Goal: Book appointment/travel/reservation

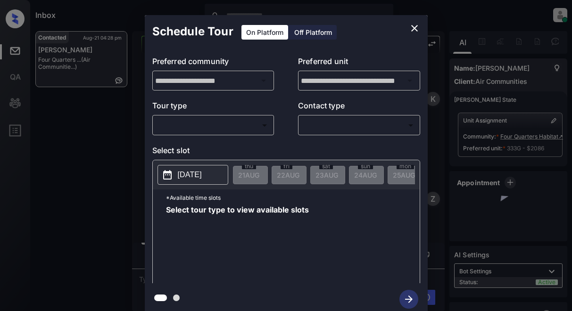
scroll to position [1148, 0]
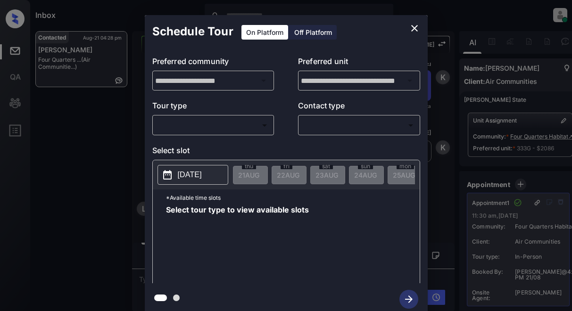
click at [415, 25] on icon "close" at bounding box center [414, 28] width 11 height 11
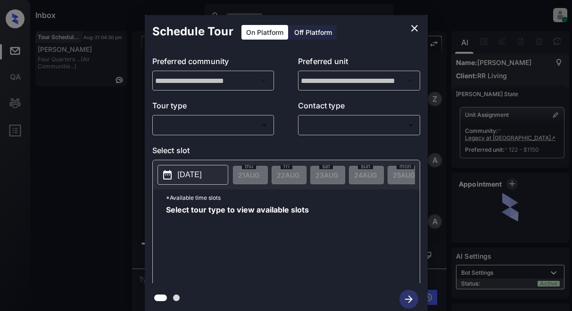
scroll to position [1475, 0]
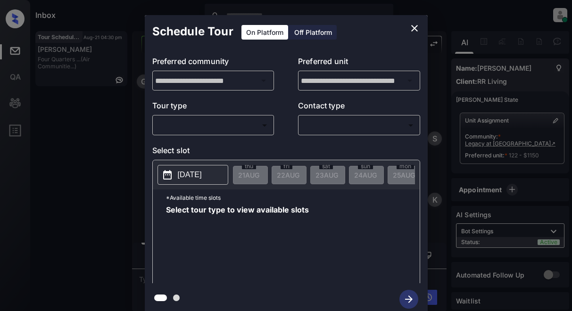
click at [211, 129] on body "Inbox Lyzzelle M. Ceralde Online Set yourself offline Set yourself on break Pro…" at bounding box center [286, 155] width 572 height 311
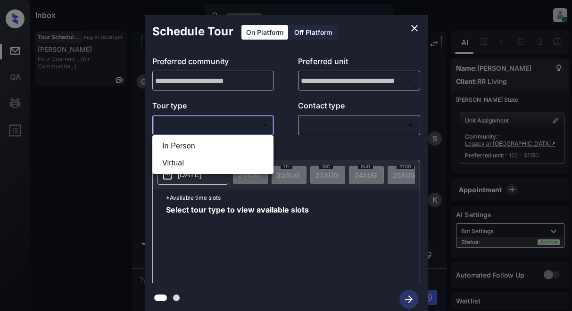
drag, startPoint x: 190, startPoint y: 146, endPoint x: 238, endPoint y: 134, distance: 49.6
click at [192, 145] on li "In Person" at bounding box center [213, 146] width 116 height 17
type input "********"
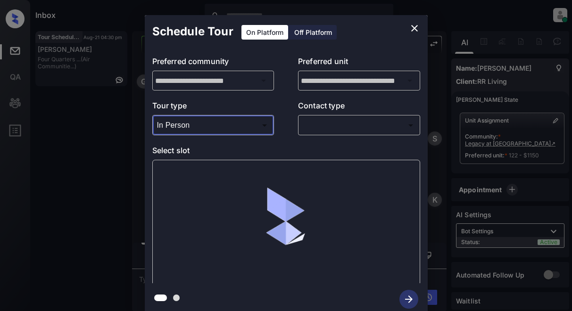
click at [321, 129] on body "Inbox Lyzzelle M. Ceralde Online Set yourself offline Set yourself on break Pro…" at bounding box center [286, 155] width 572 height 311
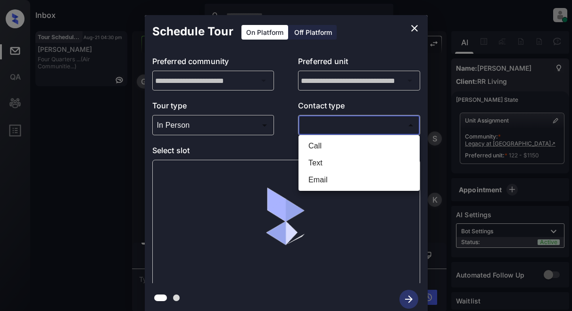
click at [317, 160] on li "Text" at bounding box center [359, 163] width 116 height 17
type input "****"
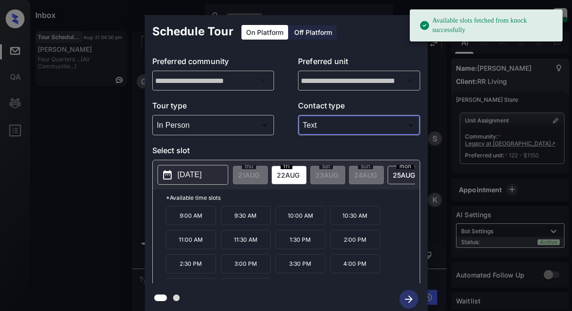
click at [197, 177] on p "2025-08-22" at bounding box center [190, 174] width 24 height 11
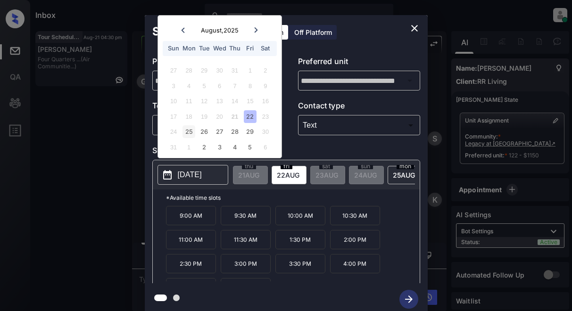
click at [186, 132] on div "25" at bounding box center [189, 131] width 13 height 13
click at [210, 133] on div "26" at bounding box center [204, 131] width 13 height 13
click at [222, 133] on div "27" at bounding box center [219, 131] width 13 height 13
click at [234, 131] on div "28" at bounding box center [234, 131] width 13 height 13
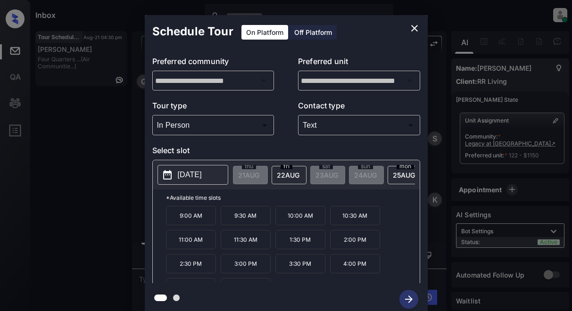
scroll to position [6, 0]
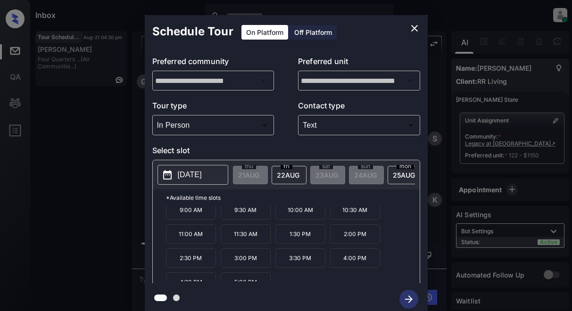
click at [195, 177] on p "2025-08-28" at bounding box center [190, 174] width 24 height 11
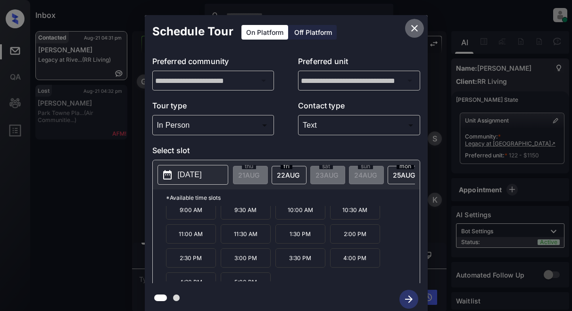
click at [416, 26] on icon "close" at bounding box center [414, 28] width 7 height 7
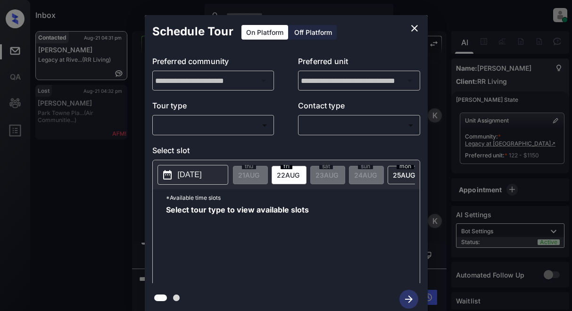
scroll to position [6, 0]
click at [197, 125] on body "Inbox Lyzzelle M. Ceralde Online Set yourself offline Set yourself on break Pro…" at bounding box center [286, 155] width 572 height 311
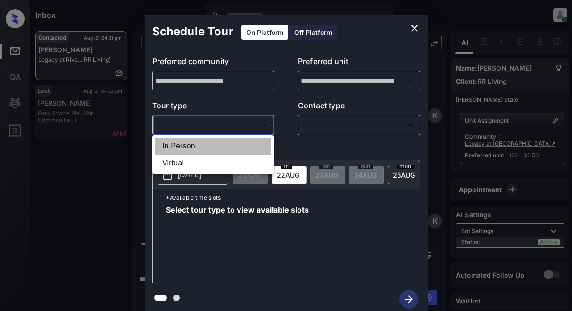
click at [190, 145] on li "In Person" at bounding box center [213, 146] width 116 height 17
type input "********"
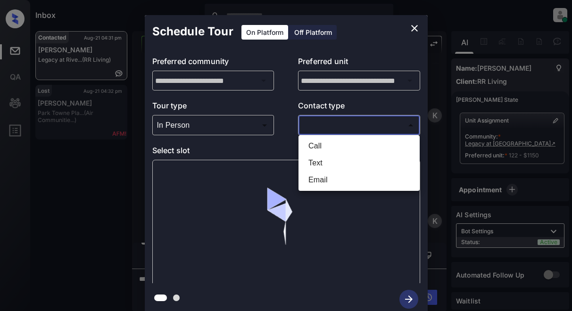
drag, startPoint x: 312, startPoint y: 127, endPoint x: 378, endPoint y: 125, distance: 66.1
click at [320, 127] on body "Inbox Lyzzelle M. Ceralde Online Set yourself offline Set yourself on break Pro…" at bounding box center [286, 155] width 572 height 311
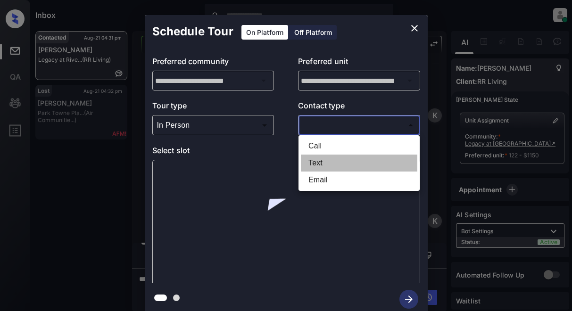
click at [330, 160] on li "Text" at bounding box center [359, 163] width 116 height 17
type input "****"
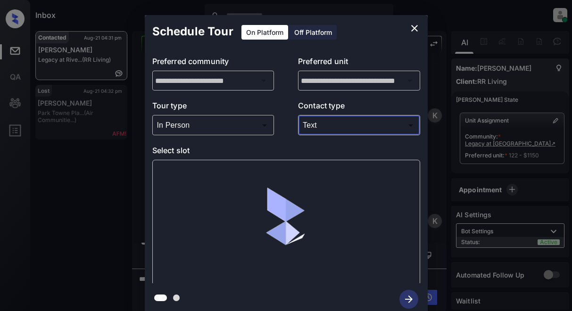
drag, startPoint x: 376, startPoint y: 201, endPoint x: 384, endPoint y: 189, distance: 15.3
click at [376, 200] on div at bounding box center [286, 223] width 268 height 126
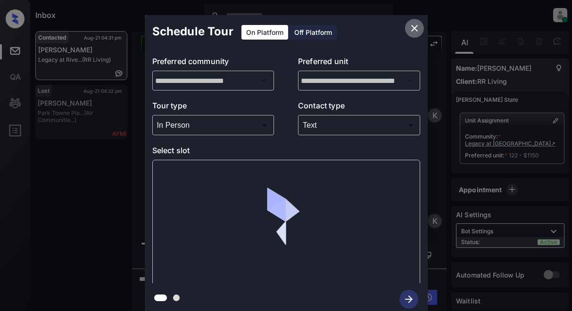
click at [413, 28] on icon "close" at bounding box center [414, 28] width 11 height 11
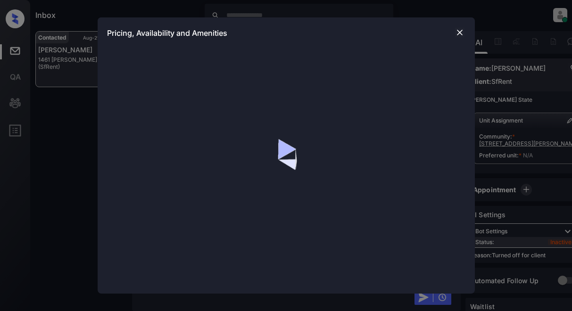
scroll to position [2554, 0]
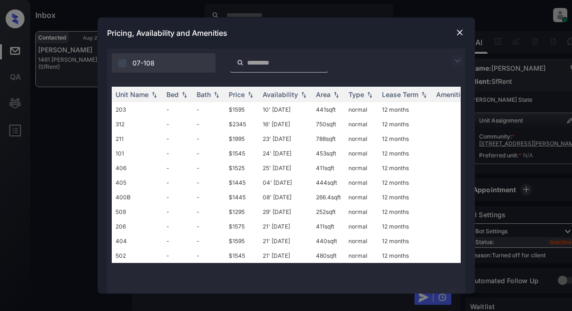
click at [458, 61] on img at bounding box center [457, 60] width 11 height 11
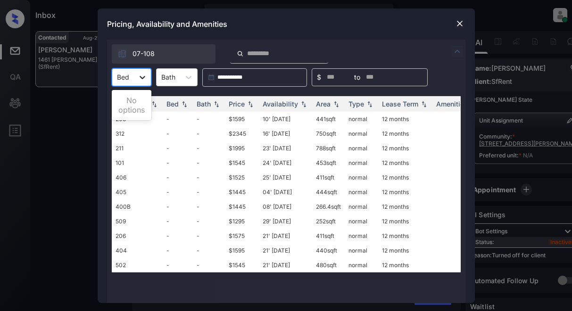
click at [149, 82] on div at bounding box center [142, 77] width 17 height 17
click at [464, 29] on div at bounding box center [459, 23] width 11 height 11
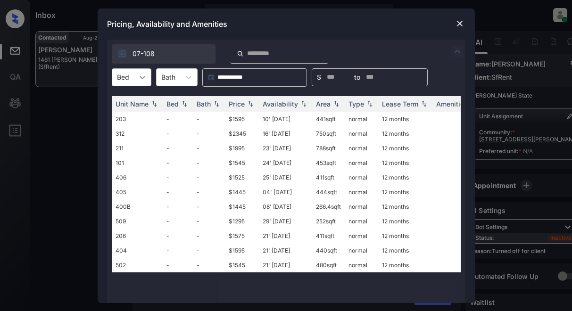
scroll to position [2913, 0]
click at [140, 73] on icon at bounding box center [142, 77] width 9 height 9
click at [454, 22] on div at bounding box center [459, 23] width 11 height 11
